Goal: Transaction & Acquisition: Book appointment/travel/reservation

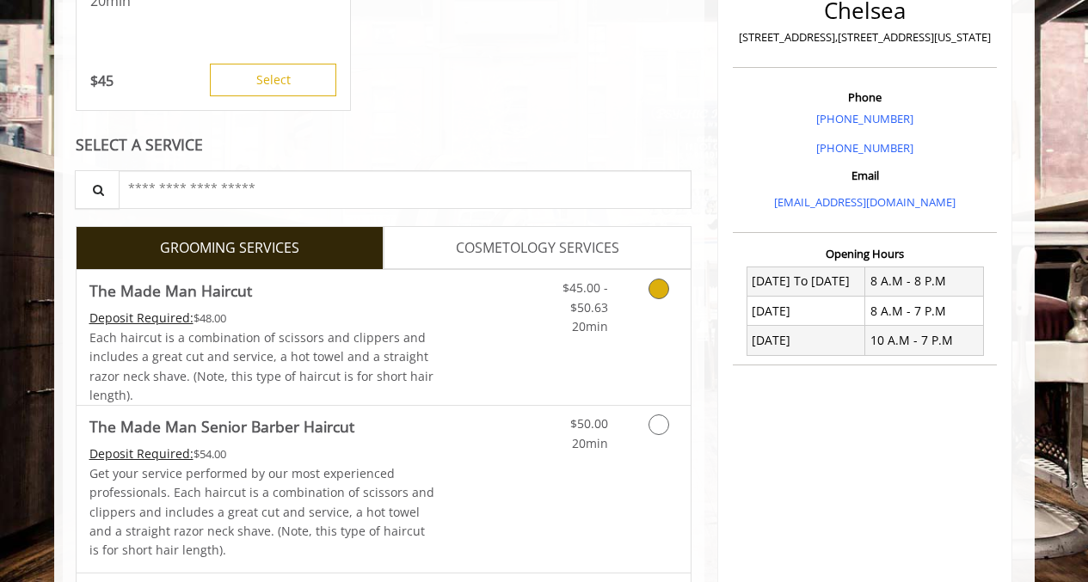
click at [401, 328] on div "Each haircut is a combination of scissors and clippers and includes a great cut…" at bounding box center [262, 366] width 346 height 77
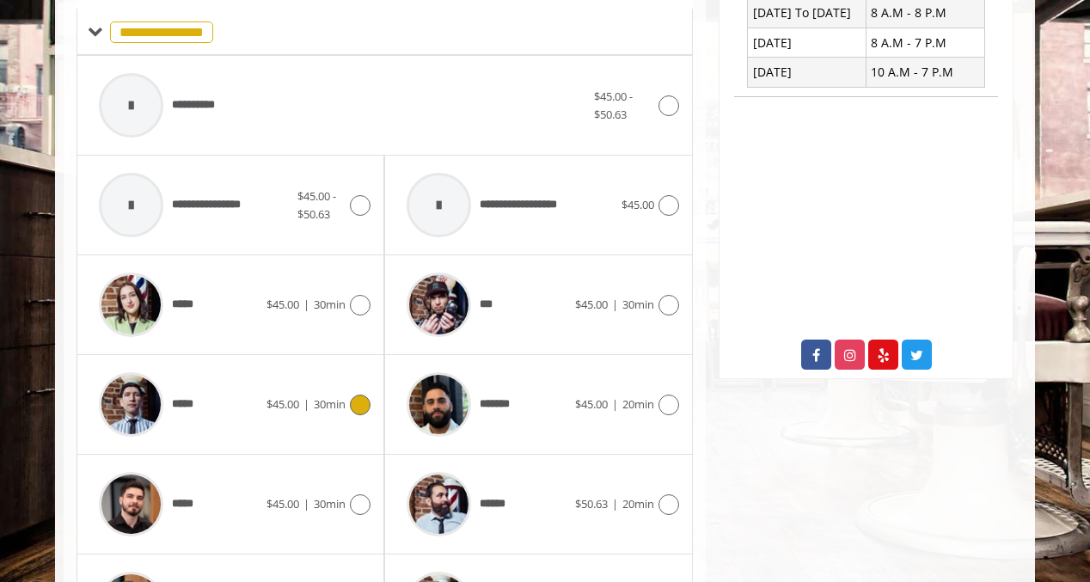
click at [340, 420] on div "***** $45.00 | 30min" at bounding box center [230, 405] width 280 height 82
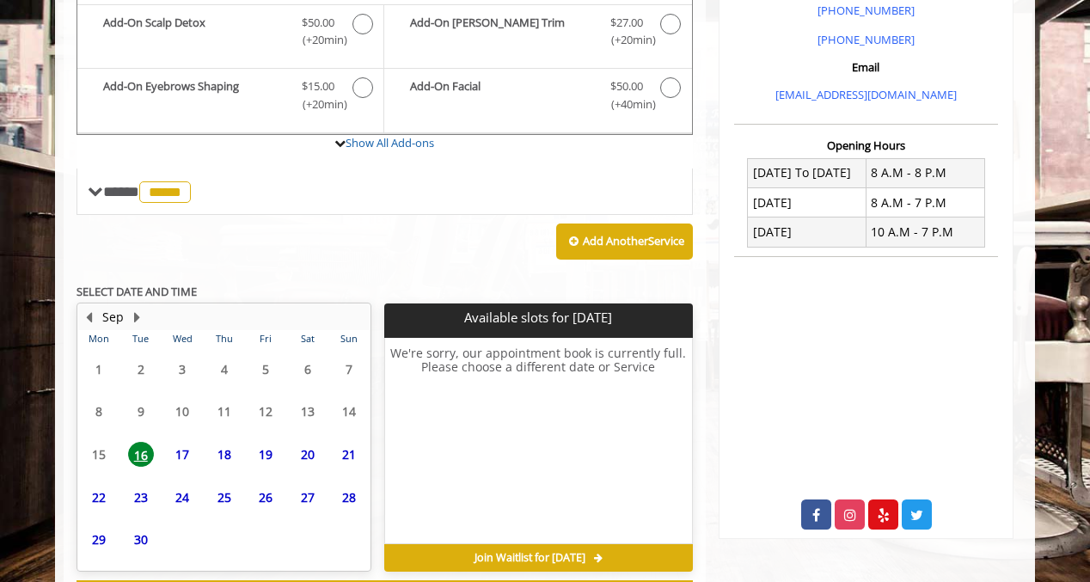
scroll to position [606, 0]
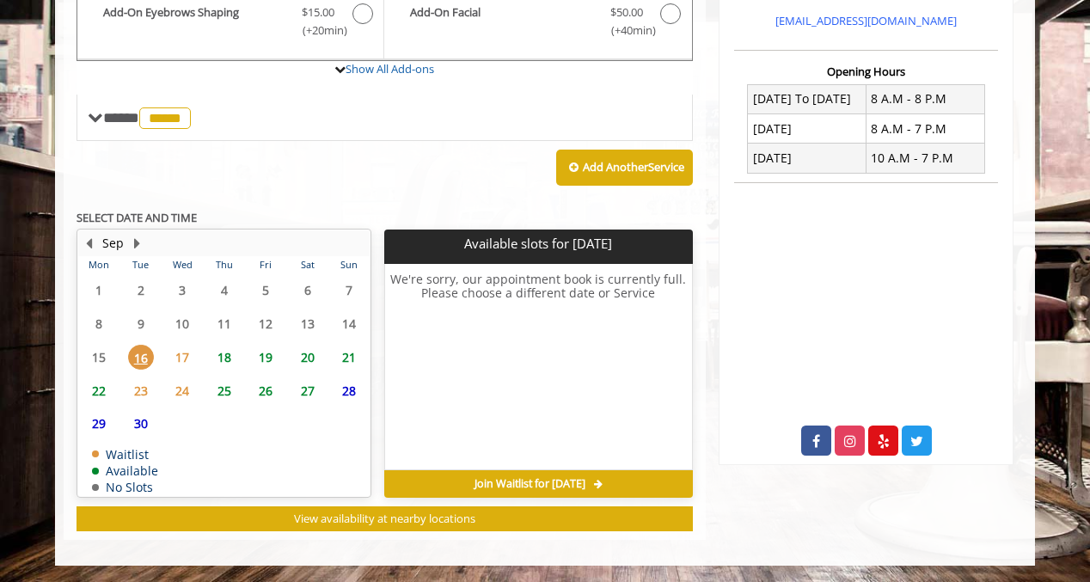
click at [187, 355] on span "17" at bounding box center [182, 357] width 26 height 25
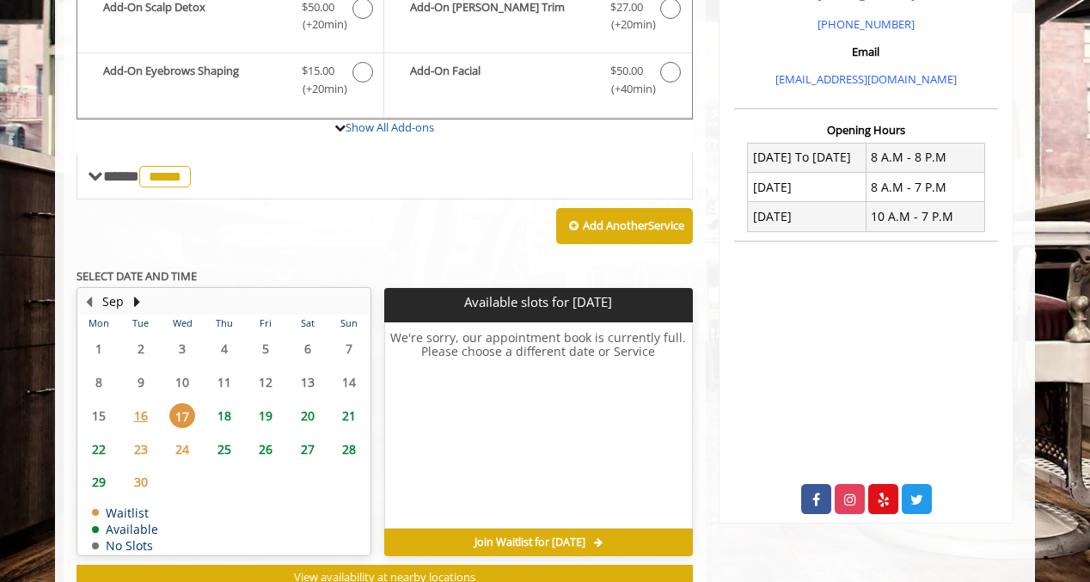
scroll to position [508, 0]
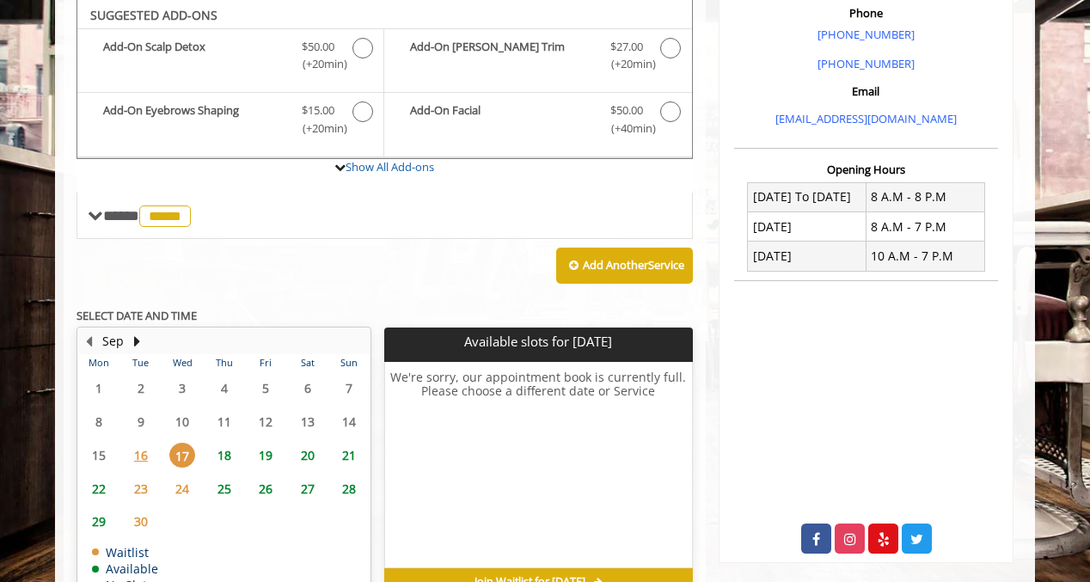
click at [224, 460] on span "18" at bounding box center [225, 455] width 26 height 25
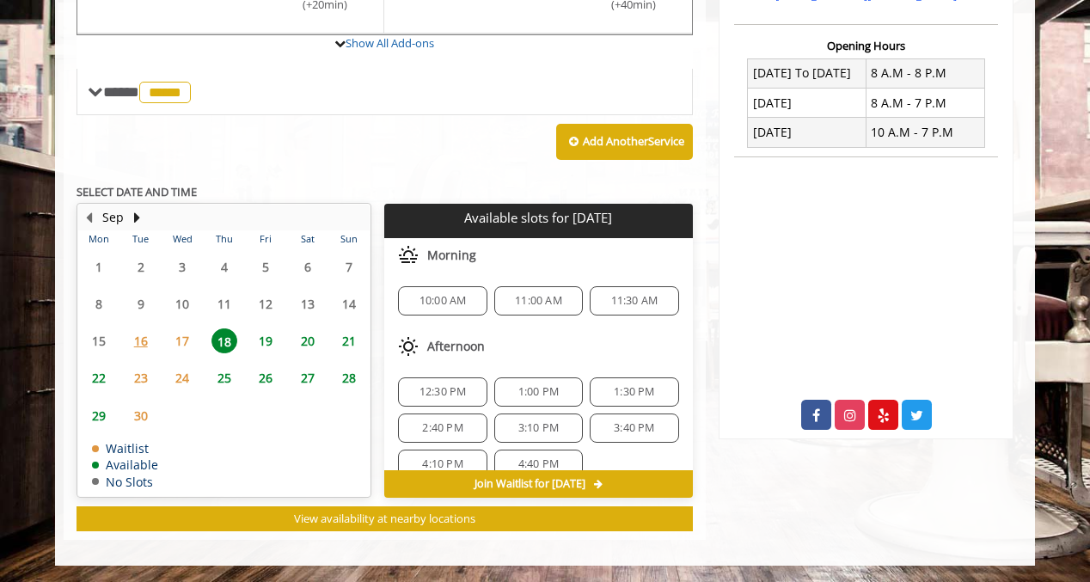
scroll to position [114, 0]
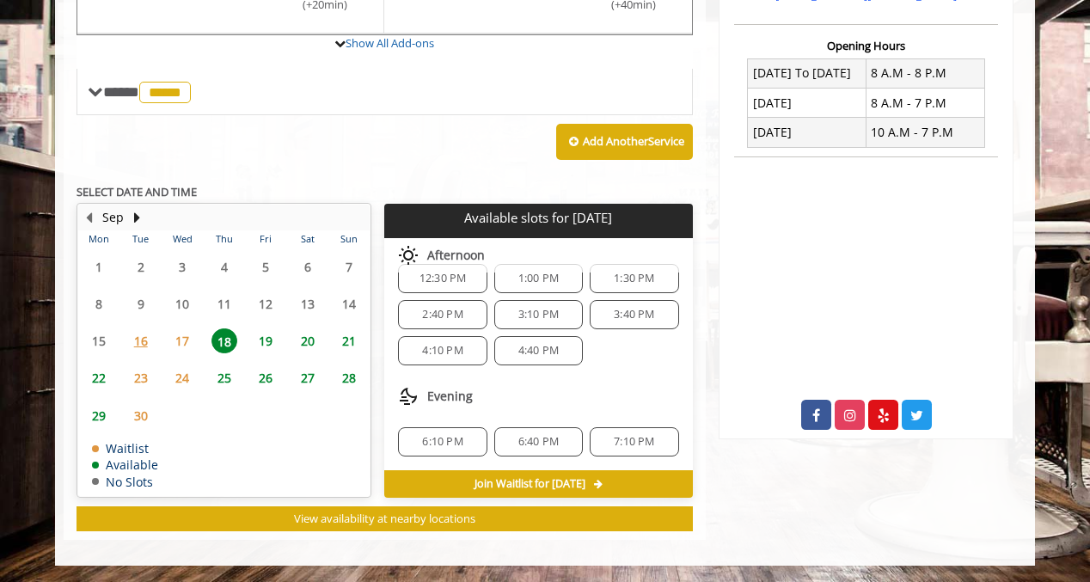
click at [529, 345] on span "4:40 PM" at bounding box center [539, 351] width 40 height 14
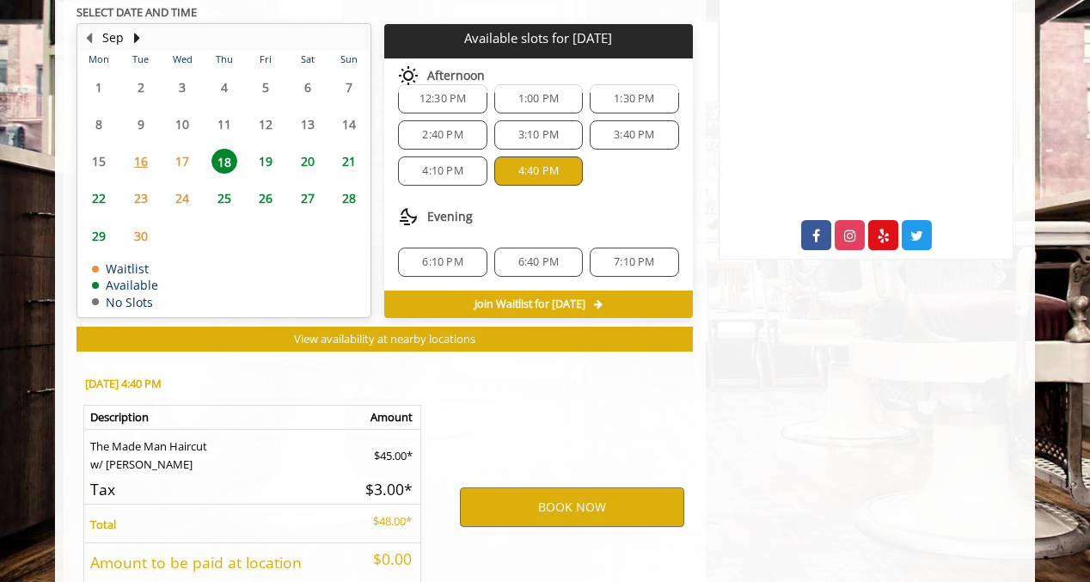
scroll to position [942, 0]
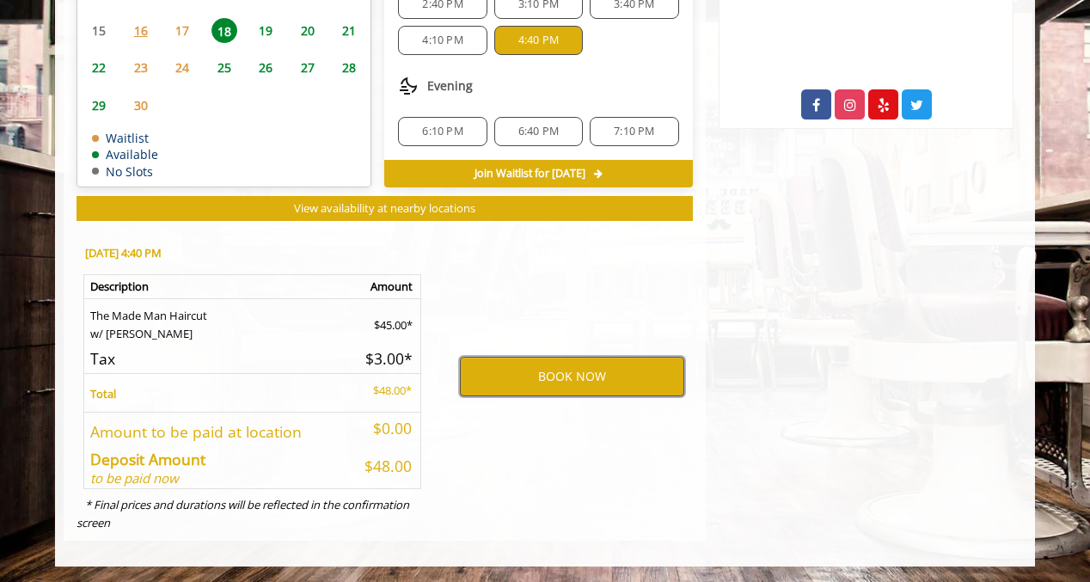
click at [549, 366] on button "BOOK NOW" at bounding box center [572, 377] width 224 height 40
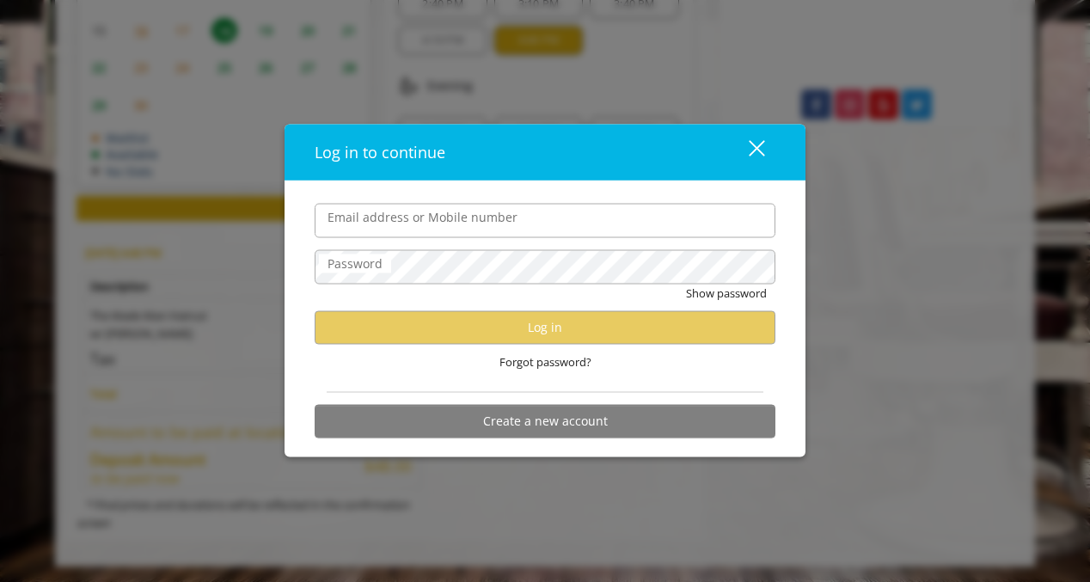
type input "*"
type input "**********"
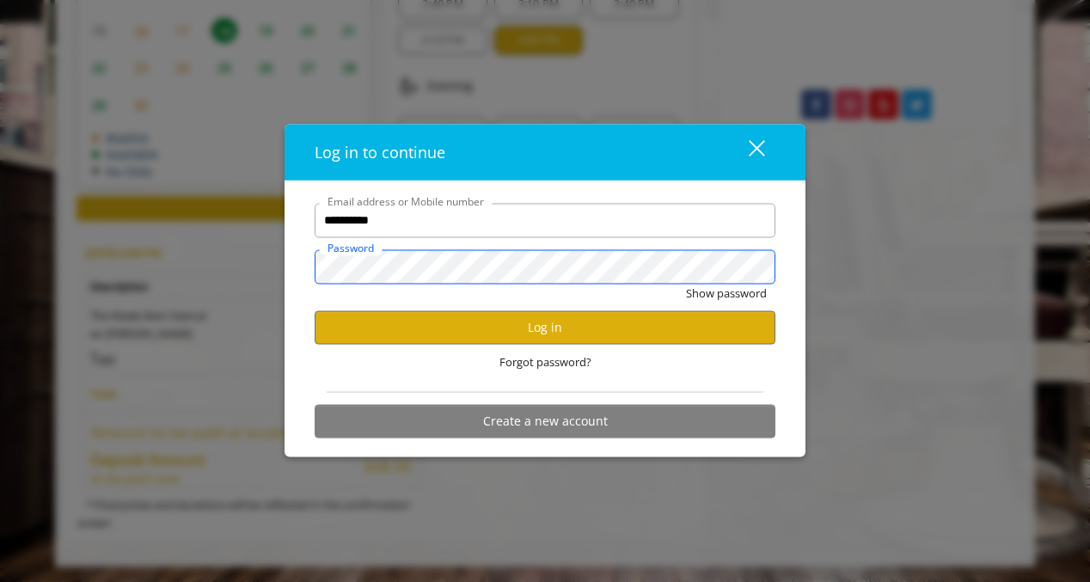
click at [686, 284] on button "Show password" at bounding box center [726, 293] width 81 height 18
click at [452, 343] on button "Log in" at bounding box center [545, 327] width 461 height 34
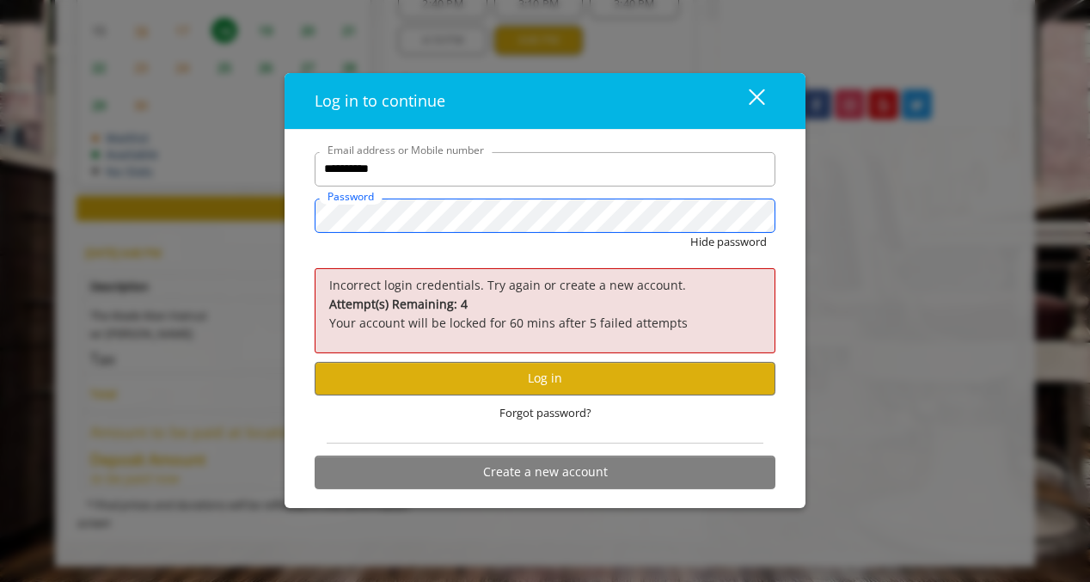
click at [691, 233] on button "Hide password" at bounding box center [729, 242] width 77 height 18
click at [686, 233] on button "Show password" at bounding box center [726, 242] width 81 height 18
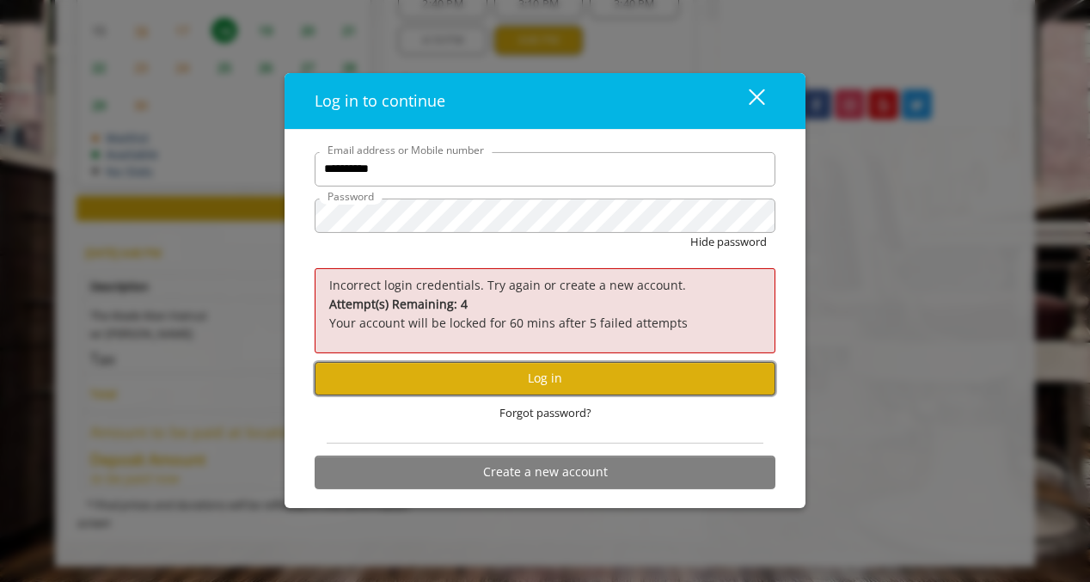
click at [513, 383] on button "Log in" at bounding box center [545, 379] width 461 height 34
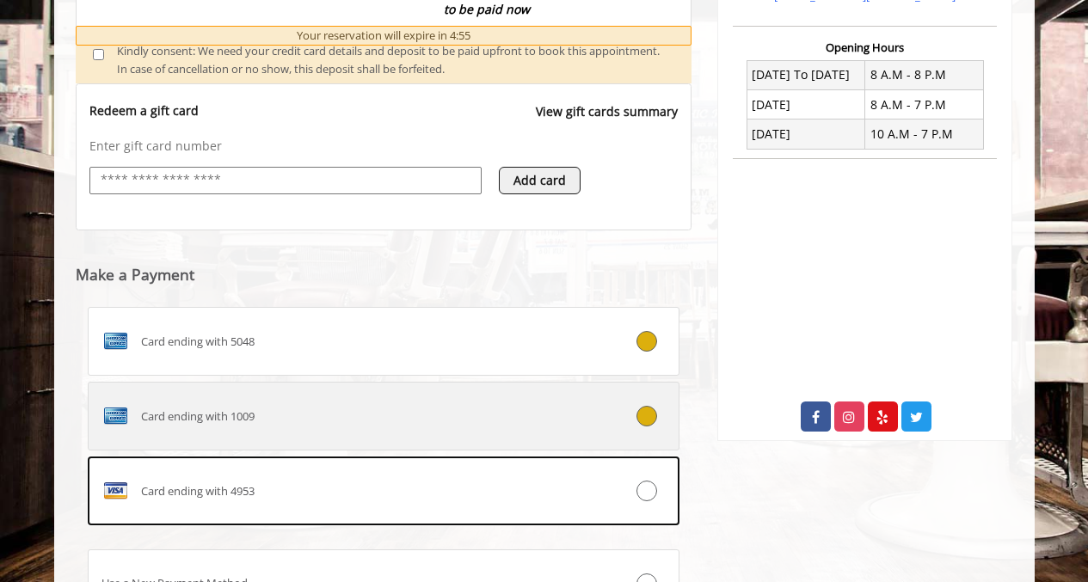
scroll to position [673, 0]
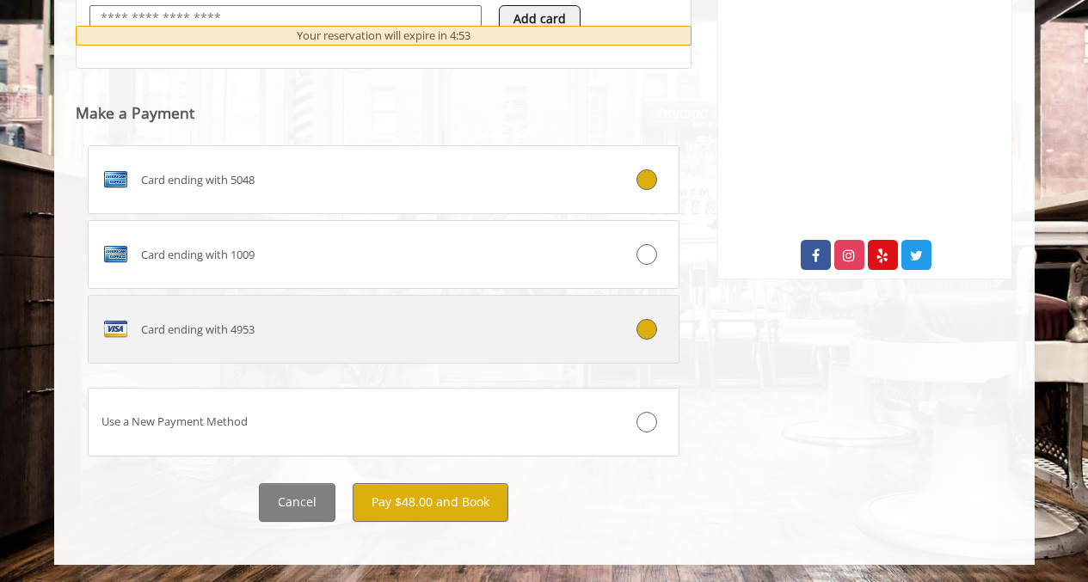
click at [469, 323] on div "Card ending with 4953" at bounding box center [335, 330] width 492 height 28
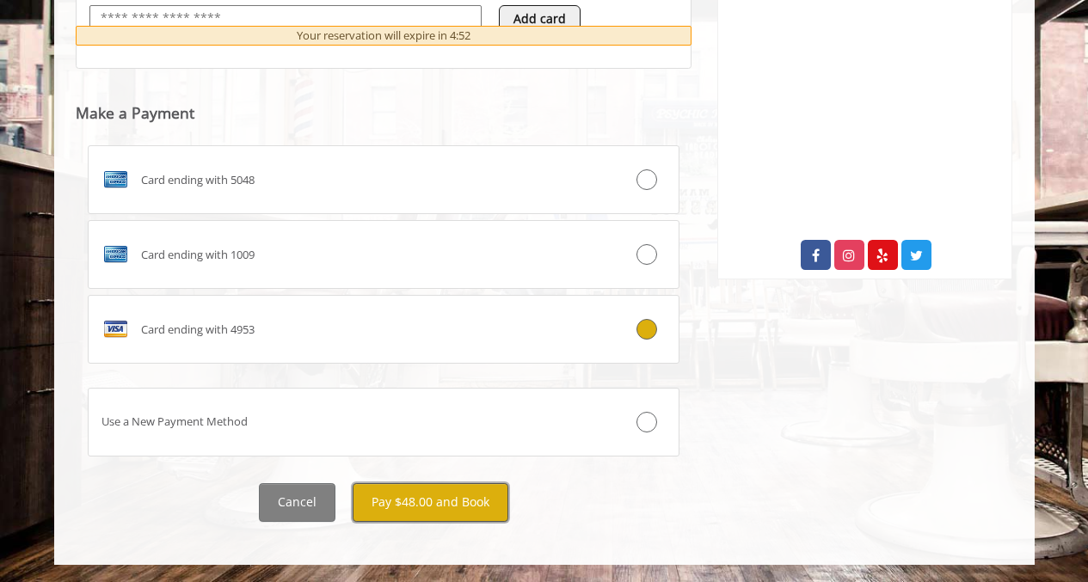
click at [442, 497] on button "Pay $48.00 and Book" at bounding box center [431, 502] width 156 height 39
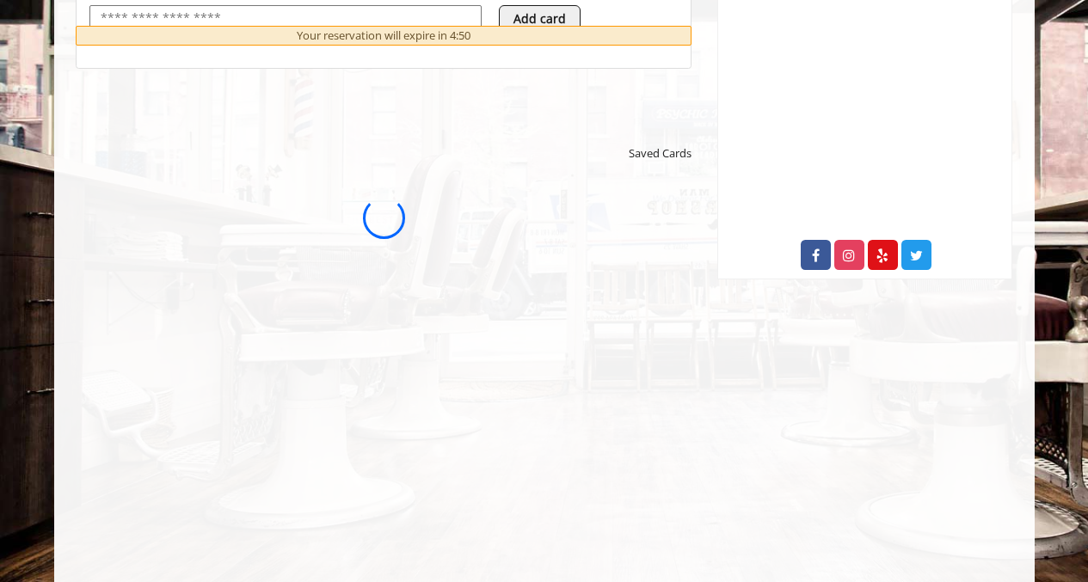
scroll to position [0, 0]
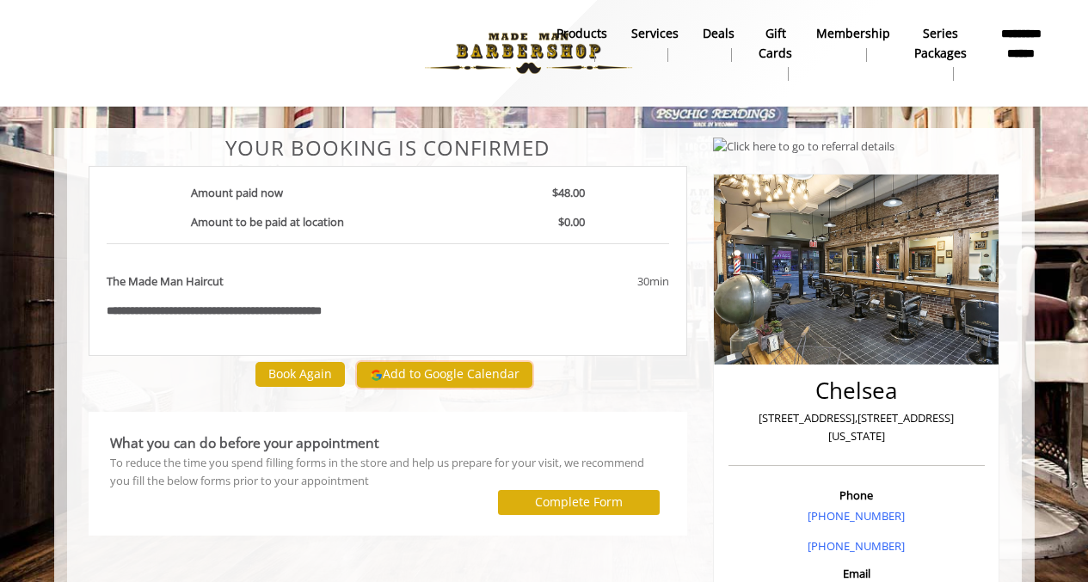
click at [483, 364] on button "Add to Google Calendar" at bounding box center [444, 375] width 175 height 26
